Goal: Find specific page/section: Find specific page/section

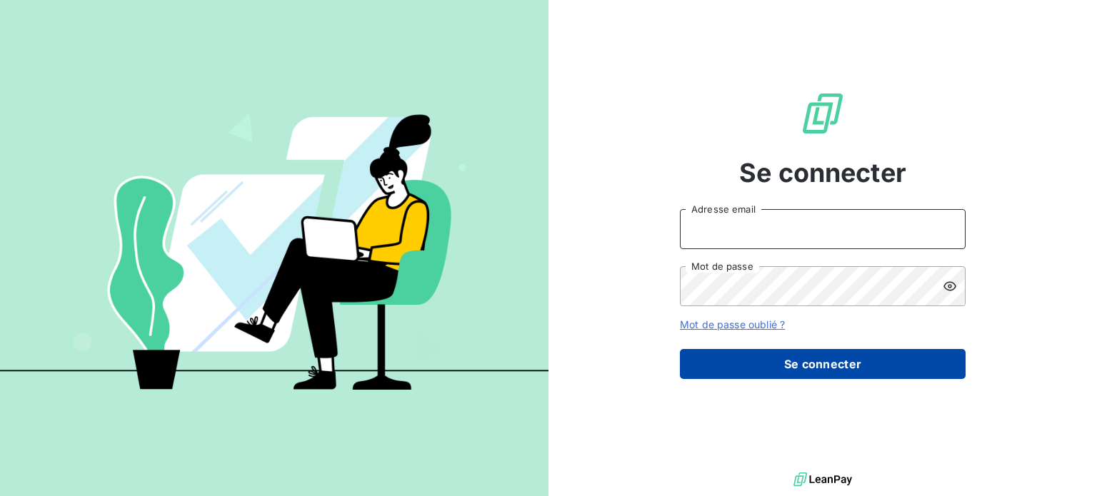
type input "[EMAIL_ADDRESS][PERSON_NAME][DOMAIN_NAME]"
click at [780, 366] on button "Se connecter" at bounding box center [823, 364] width 286 height 30
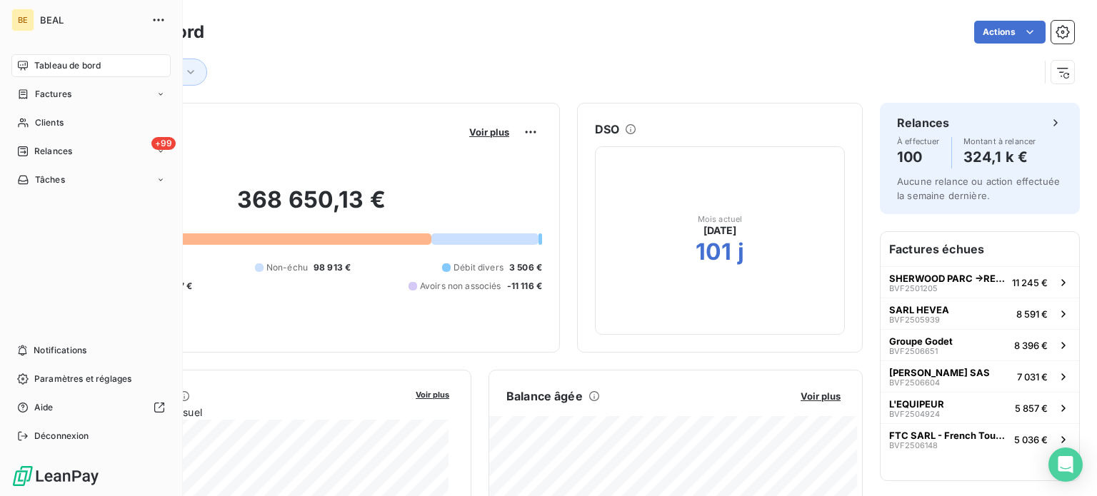
click at [73, 71] on span "Tableau de bord" at bounding box center [67, 65] width 66 height 13
click at [81, 96] on div "Factures" at bounding box center [90, 94] width 159 height 23
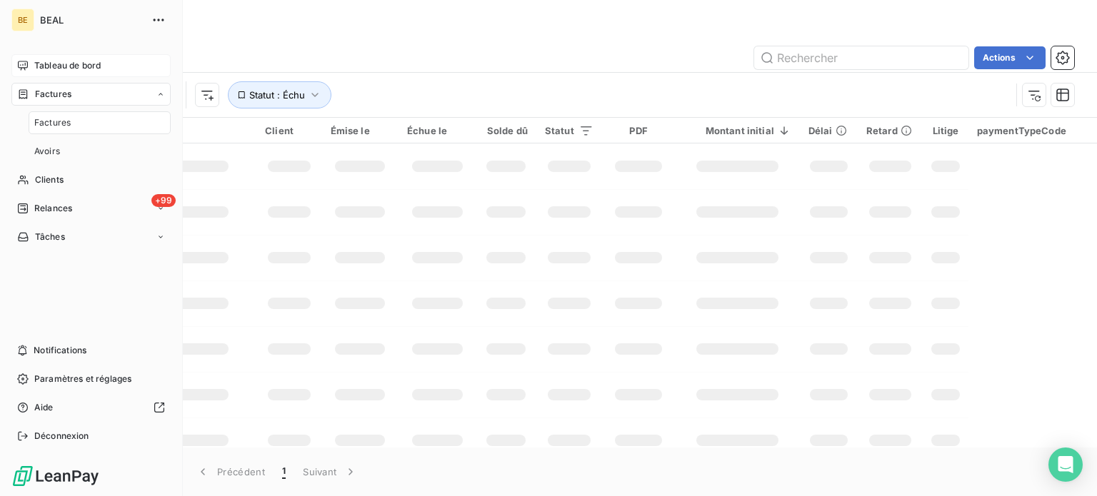
click at [83, 64] on span "Tableau de bord" at bounding box center [67, 65] width 66 height 13
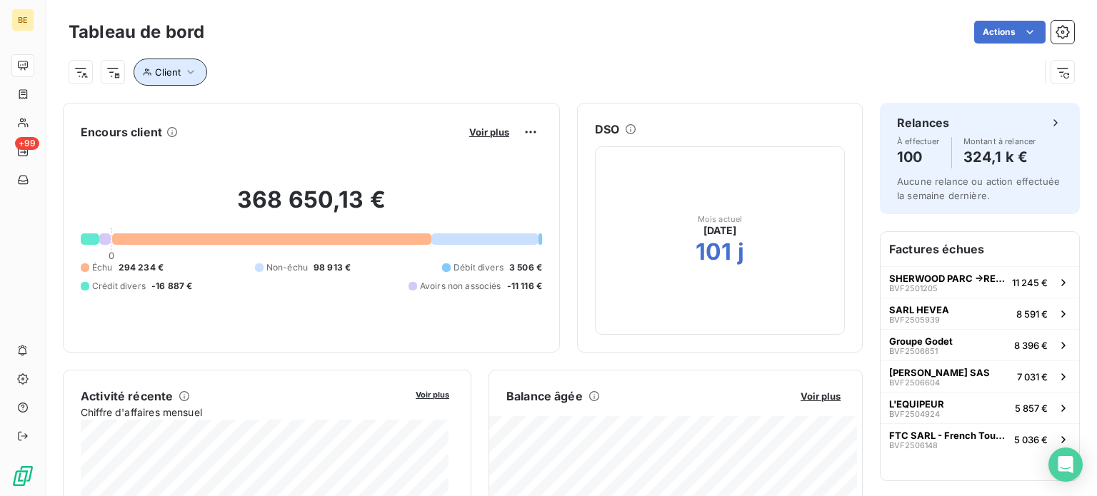
click at [183, 74] on icon "button" at bounding box center [190, 72] width 14 height 14
click at [458, 111] on input at bounding box center [445, 109] width 176 height 30
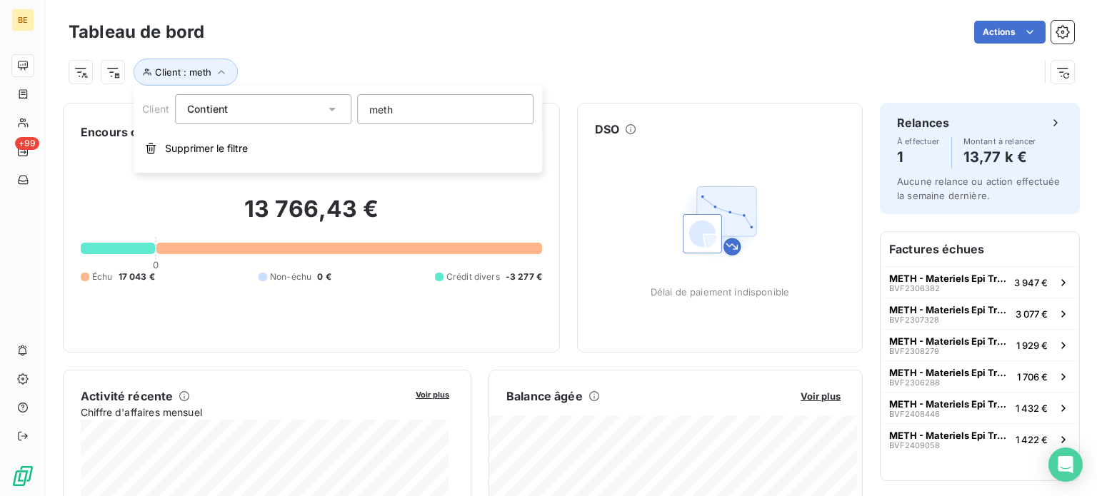
type input "meth"
click at [573, 69] on div "Client : meth" at bounding box center [554, 72] width 970 height 27
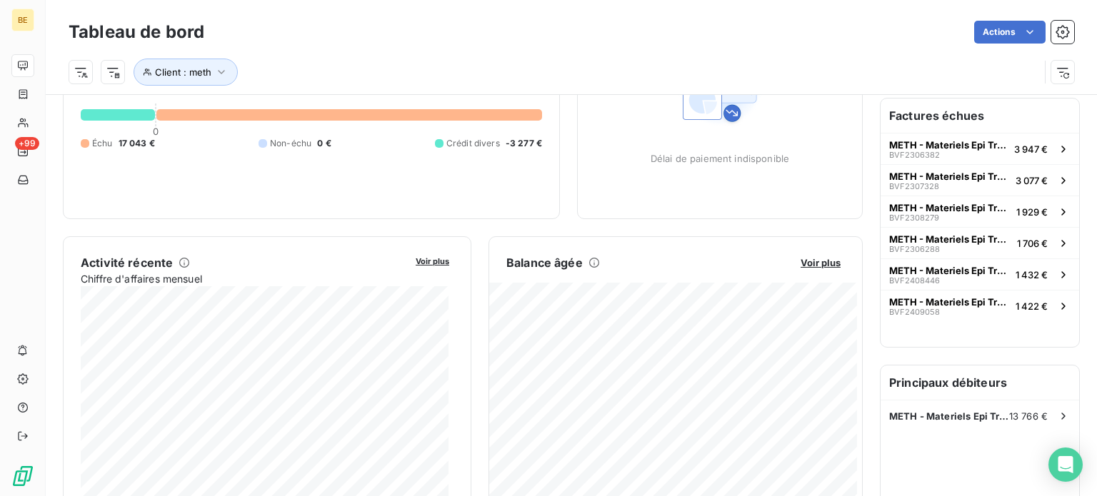
scroll to position [214, 0]
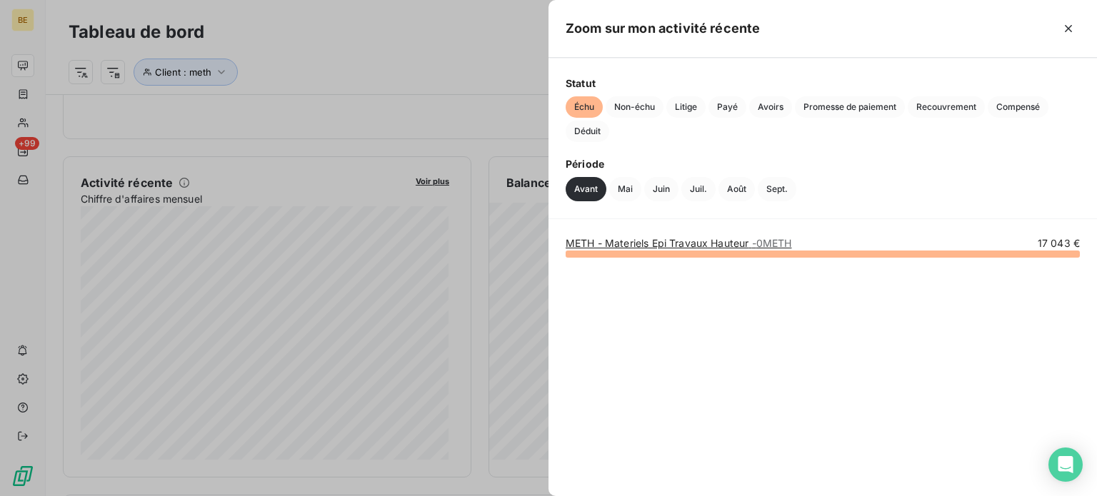
click at [489, 61] on div at bounding box center [548, 248] width 1097 height 496
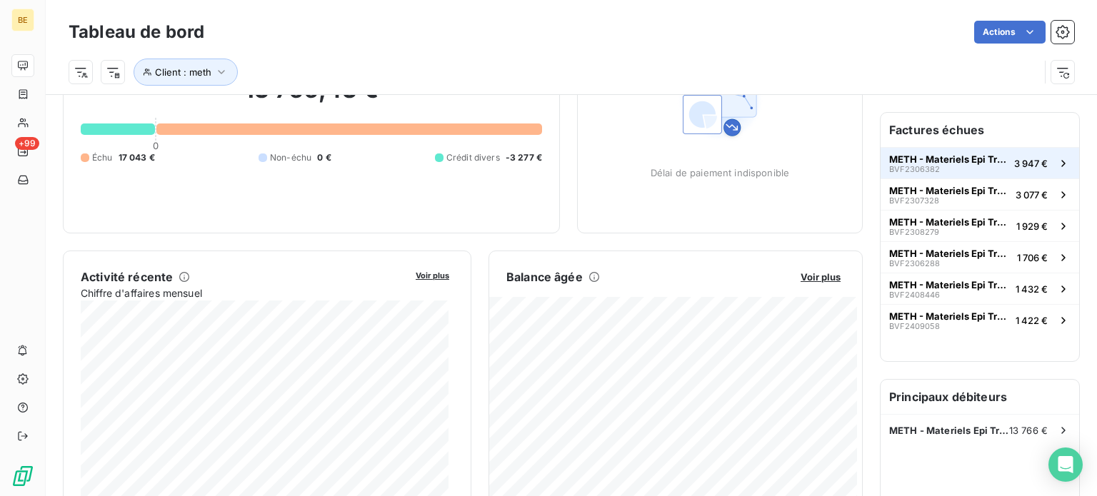
scroll to position [143, 0]
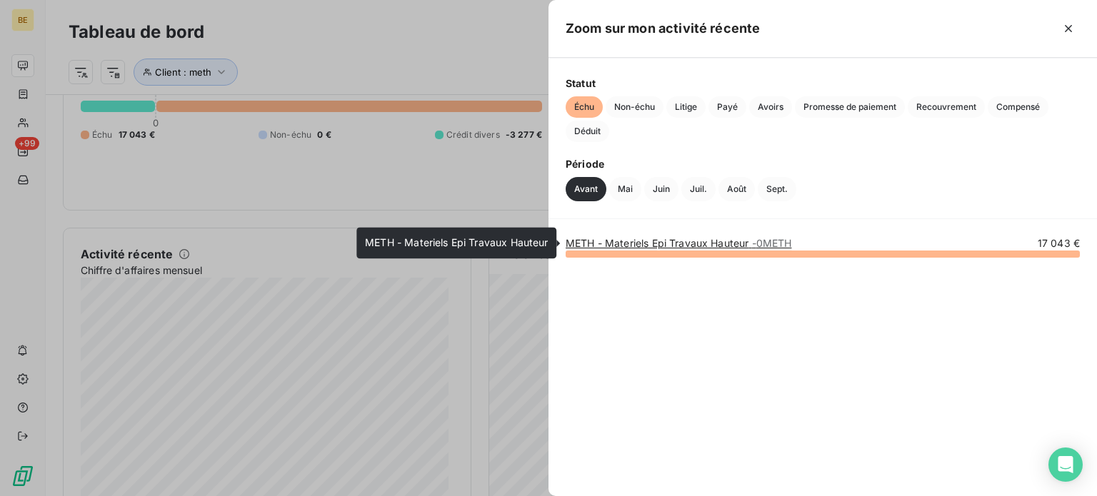
click at [740, 244] on link "METH - Materiels Epi Travaux Hauteur - 0METH" at bounding box center [678, 243] width 226 height 12
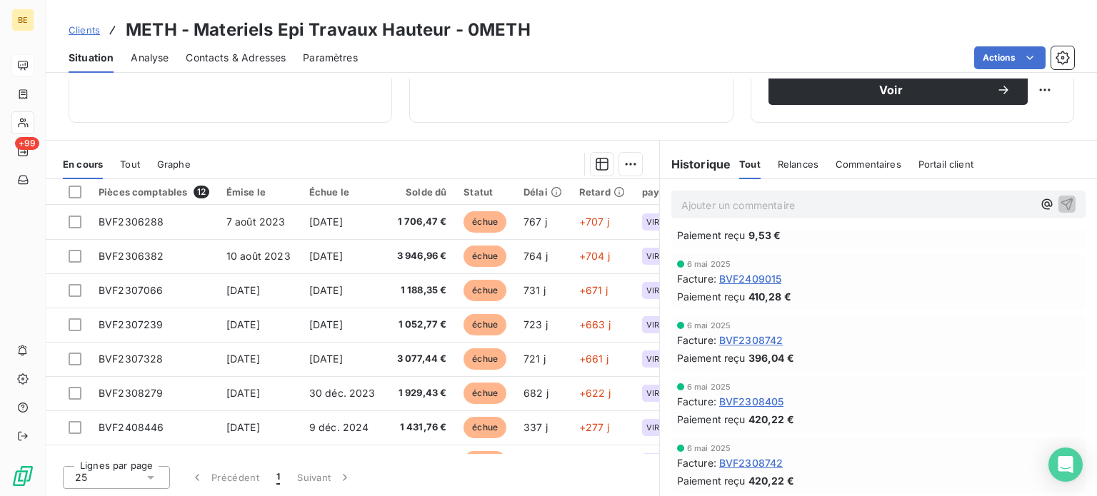
click at [294, 153] on div at bounding box center [425, 164] width 434 height 23
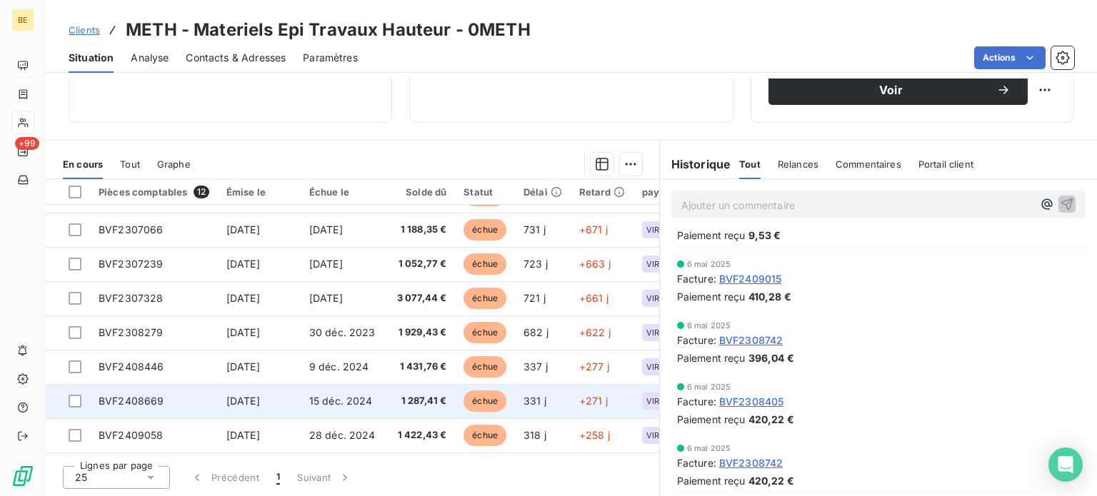
scroll to position [57, 0]
